Goal: Task Accomplishment & Management: Manage account settings

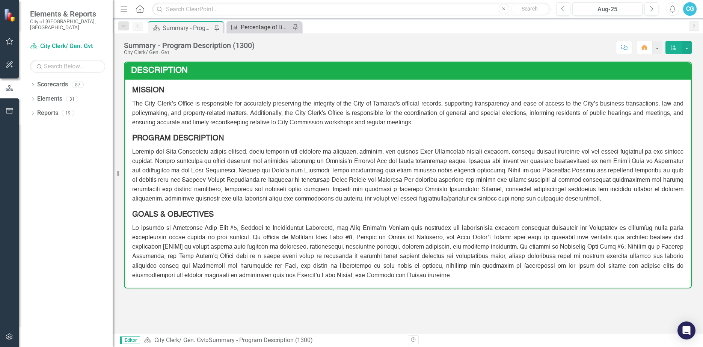
click at [240, 26] on link "Measure Percentage of times City Commission legislation is executed and scanned…" at bounding box center [259, 27] width 62 height 9
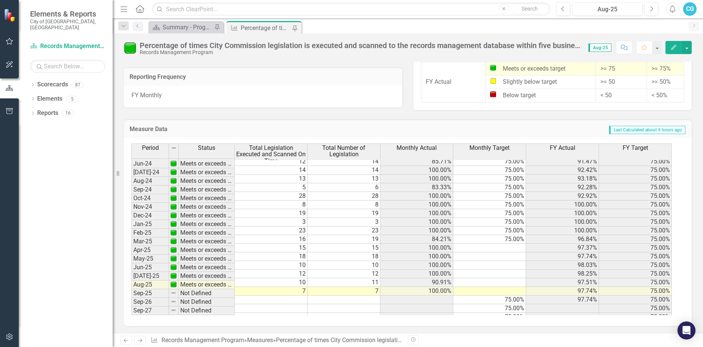
scroll to position [673, 0]
click at [347, 295] on td at bounding box center [344, 299] width 73 height 9
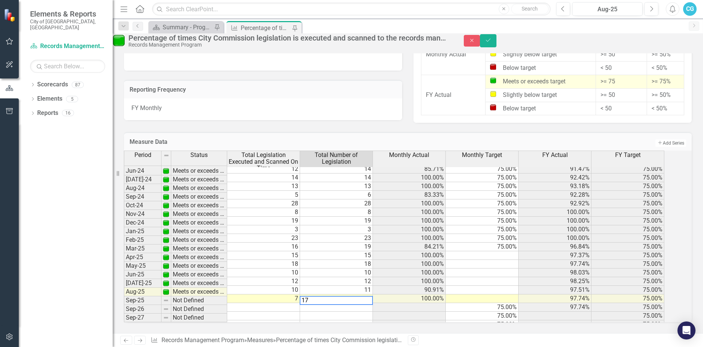
click at [292, 303] on td at bounding box center [263, 307] width 73 height 9
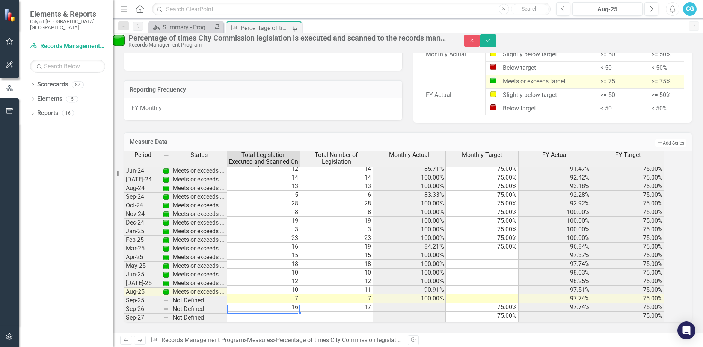
click at [292, 312] on td at bounding box center [263, 316] width 73 height 9
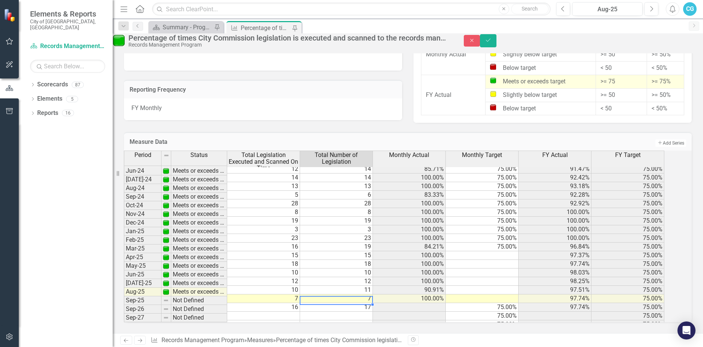
click at [353, 303] on td "17" at bounding box center [336, 307] width 73 height 9
click at [287, 303] on td "16" at bounding box center [263, 307] width 73 height 9
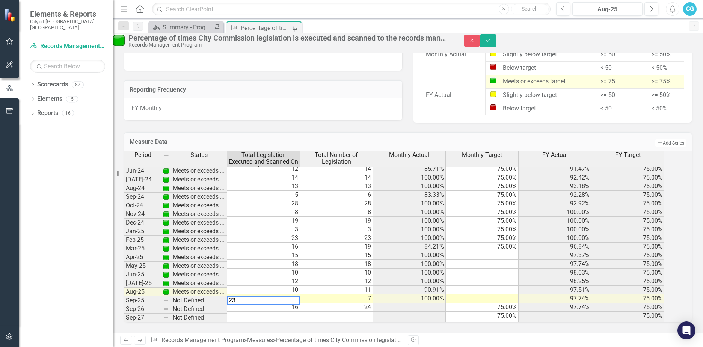
type textarea "23"
click at [122, 284] on div "Measure Data Add Add Series Period Status Total Legislation Executed and Scanne…" at bounding box center [407, 224] width 579 height 203
click at [497, 46] on button "Save" at bounding box center [488, 40] width 17 height 13
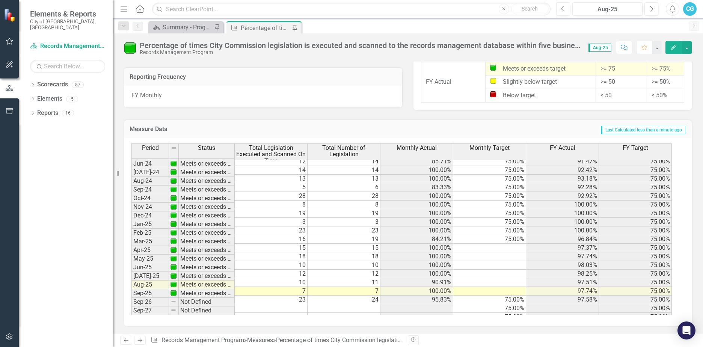
scroll to position [673, 0]
